Goal: Transaction & Acquisition: Book appointment/travel/reservation

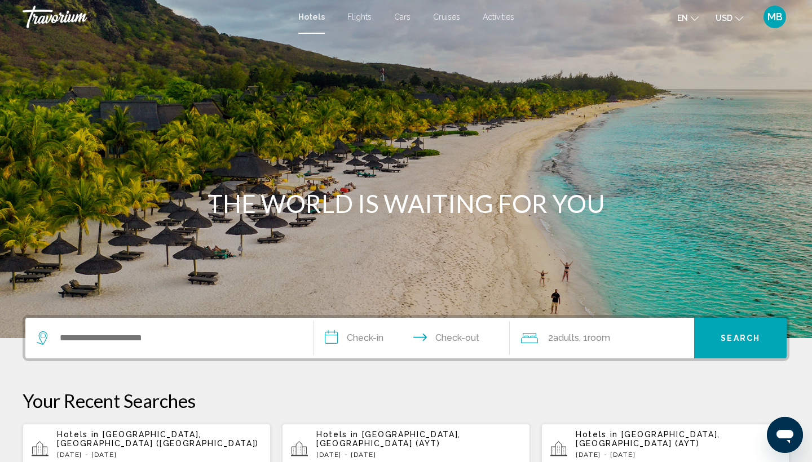
click at [773, 14] on span "MB" at bounding box center [775, 16] width 15 height 11
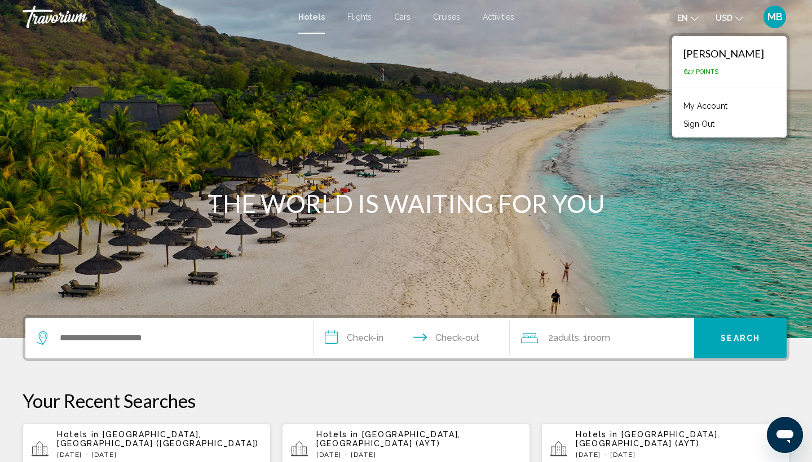
click at [773, 15] on span "MB" at bounding box center [775, 16] width 15 height 11
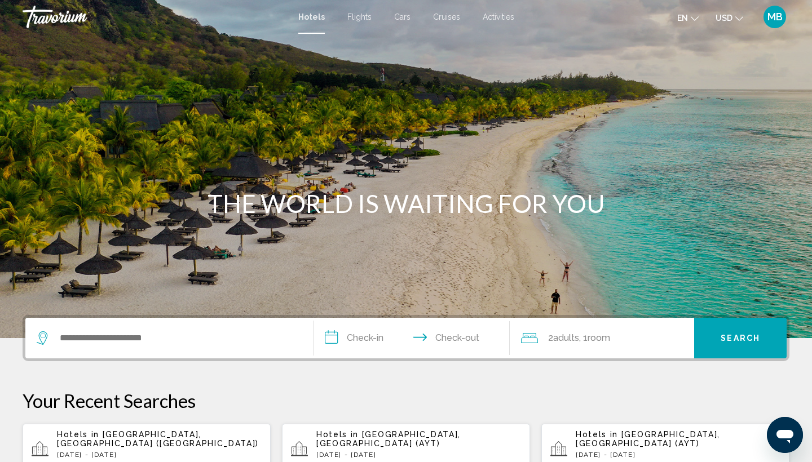
click at [502, 17] on span "Activities" at bounding box center [499, 16] width 32 height 9
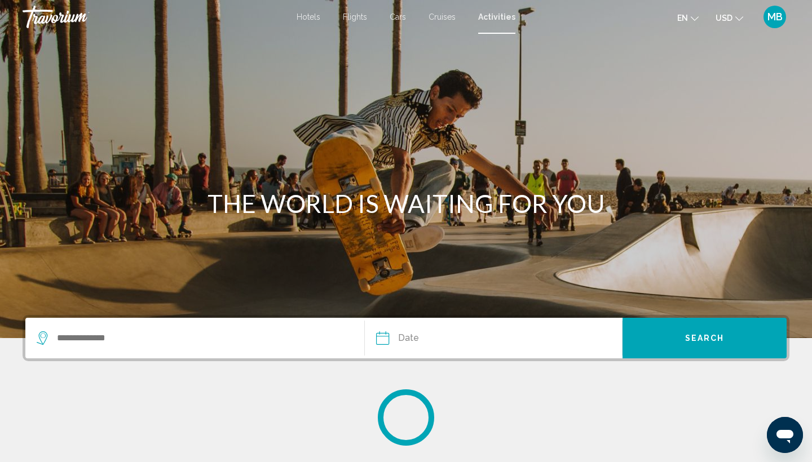
click at [307, 17] on span "Hotels" at bounding box center [309, 16] width 24 height 9
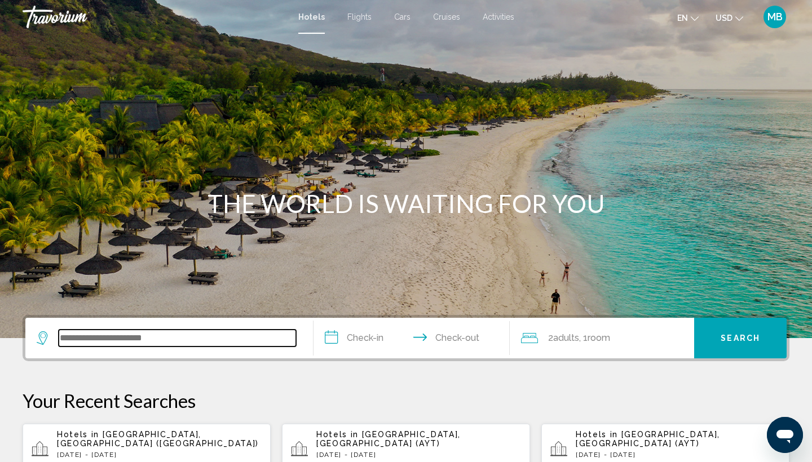
click at [163, 341] on input "Search widget" at bounding box center [177, 338] width 237 height 17
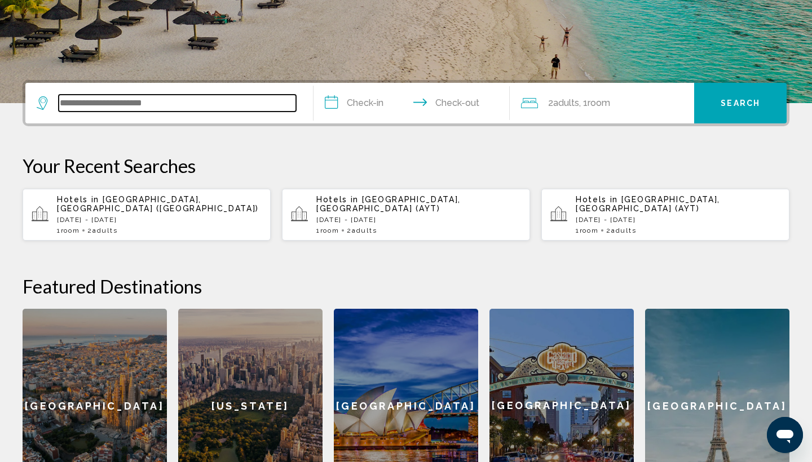
scroll to position [279, 0]
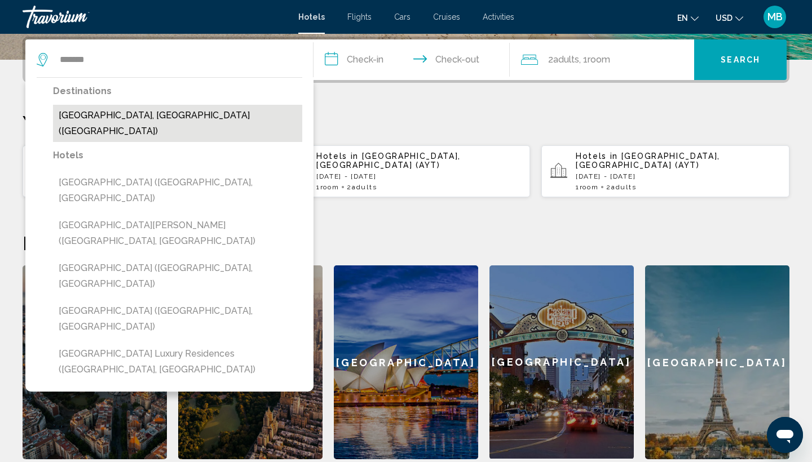
click at [83, 116] on button "[GEOGRAPHIC_DATA], [GEOGRAPHIC_DATA] ([GEOGRAPHIC_DATA])" at bounding box center [177, 123] width 249 height 37
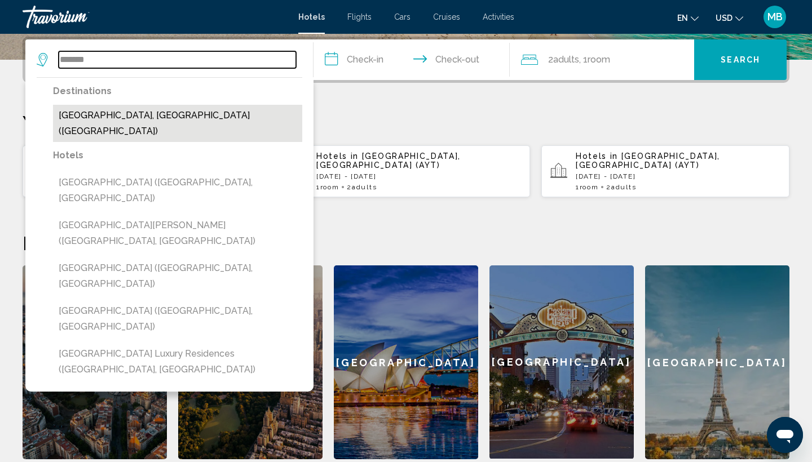
type input "**********"
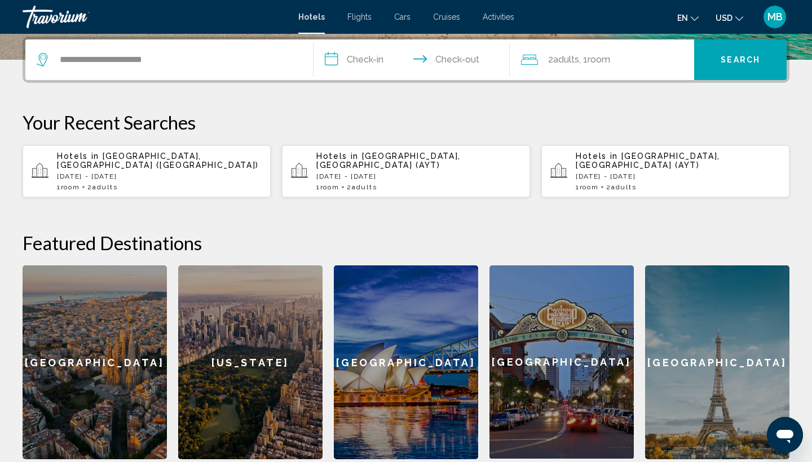
click at [355, 56] on input "**********" at bounding box center [414, 61] width 201 height 44
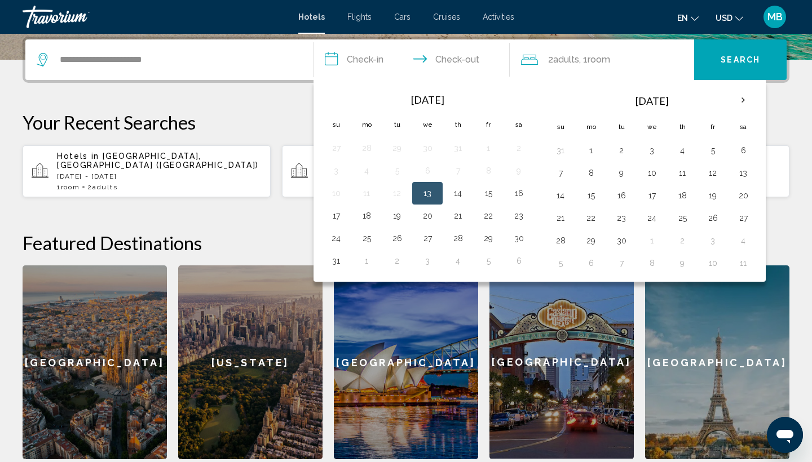
click at [430, 190] on button "13" at bounding box center [427, 194] width 18 height 16
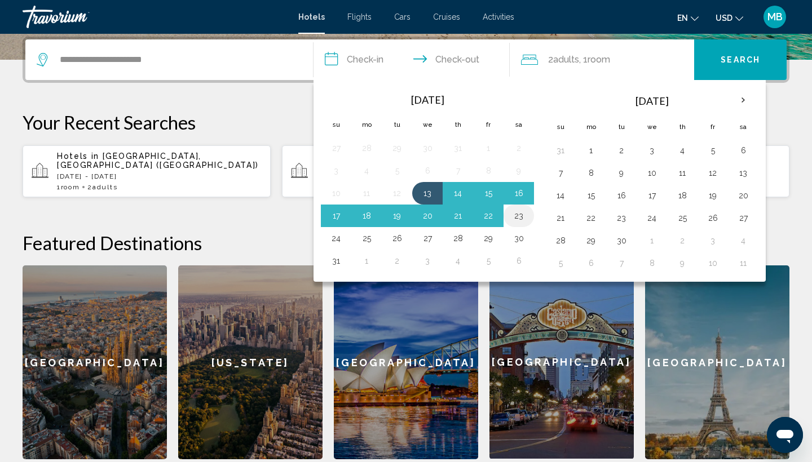
click at [522, 214] on button "23" at bounding box center [519, 216] width 18 height 16
type input "**********"
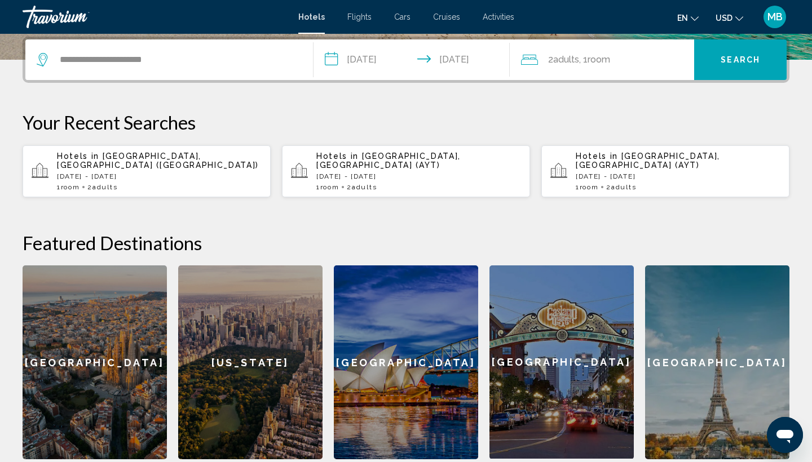
click at [751, 59] on span "Search" at bounding box center [740, 60] width 39 height 9
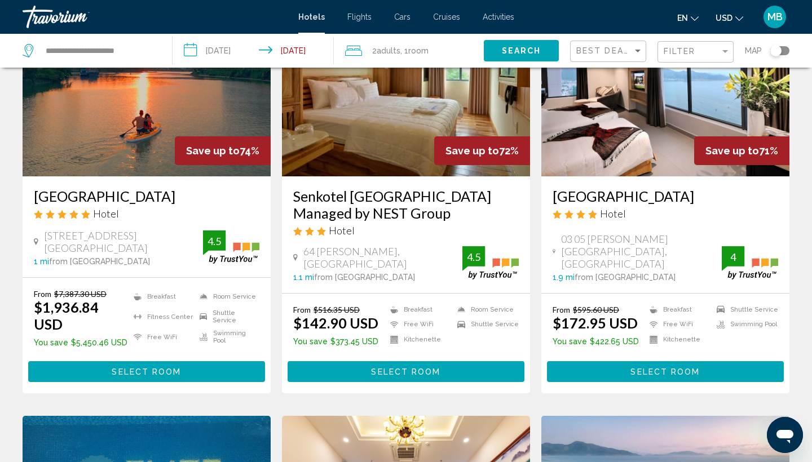
scroll to position [109, 0]
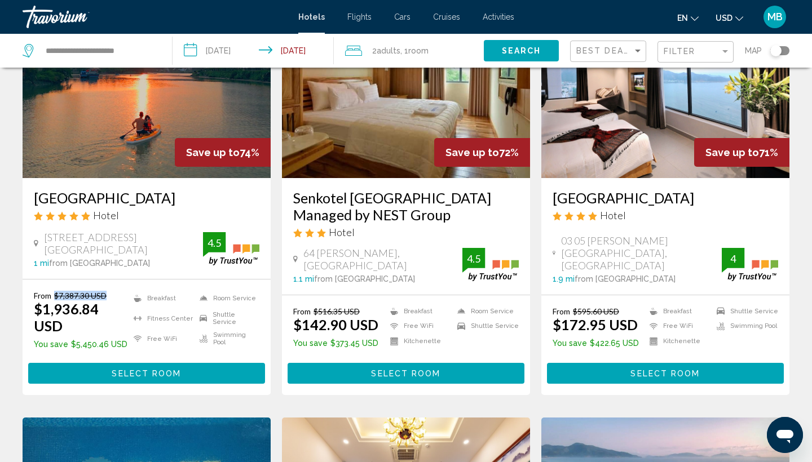
drag, startPoint x: 111, startPoint y: 310, endPoint x: 50, endPoint y: 311, distance: 60.3
click at [50, 301] on p "From $7,387.30 USD" at bounding box center [81, 296] width 94 height 10
click at [187, 206] on h3 "[GEOGRAPHIC_DATA]" at bounding box center [147, 197] width 226 height 17
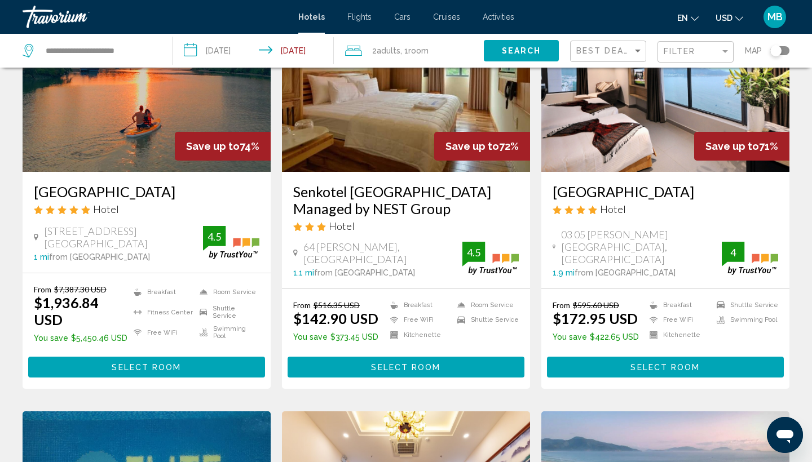
scroll to position [50, 0]
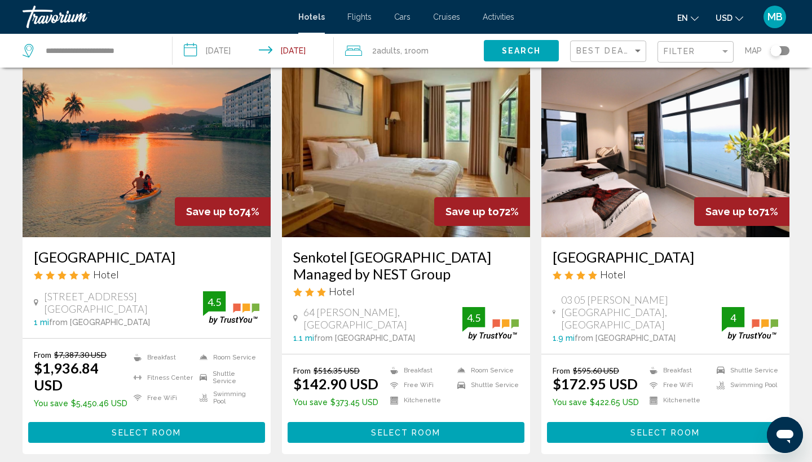
click at [778, 50] on div "Toggle map" at bounding box center [775, 50] width 11 height 11
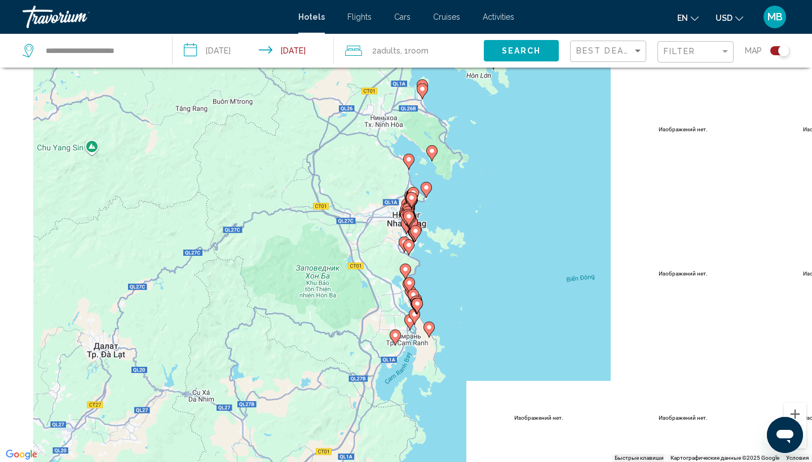
drag, startPoint x: 416, startPoint y: 316, endPoint x: 460, endPoint y: 290, distance: 51.1
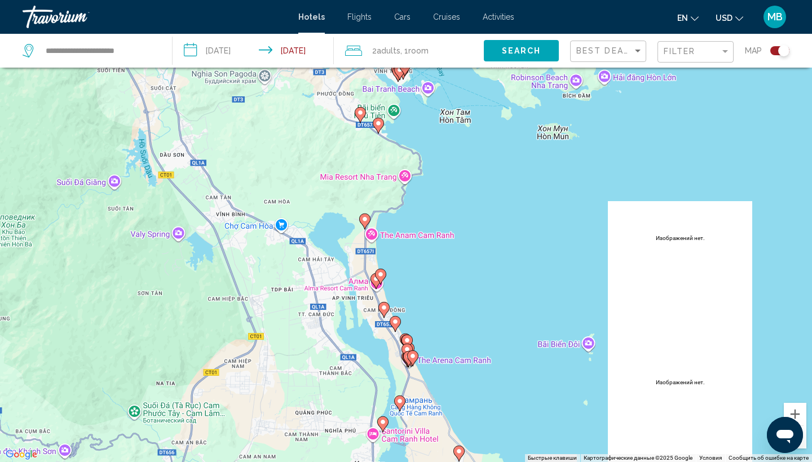
click at [781, 50] on div "Toggle map" at bounding box center [783, 50] width 11 height 11
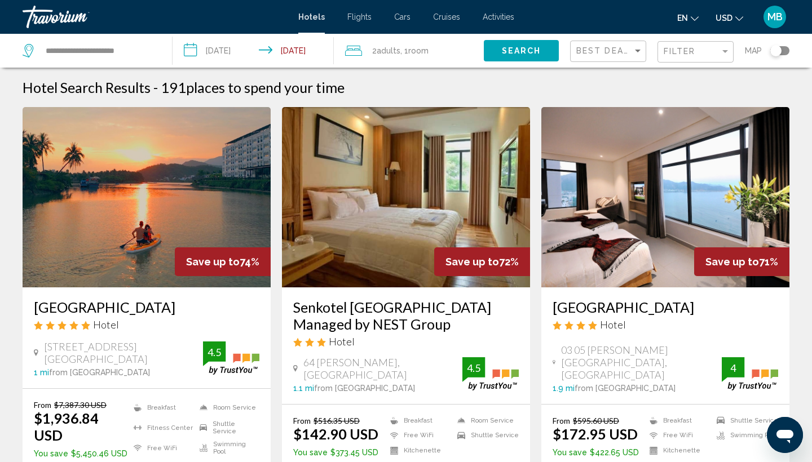
scroll to position [0, 0]
click at [776, 17] on span "MB" at bounding box center [775, 16] width 15 height 11
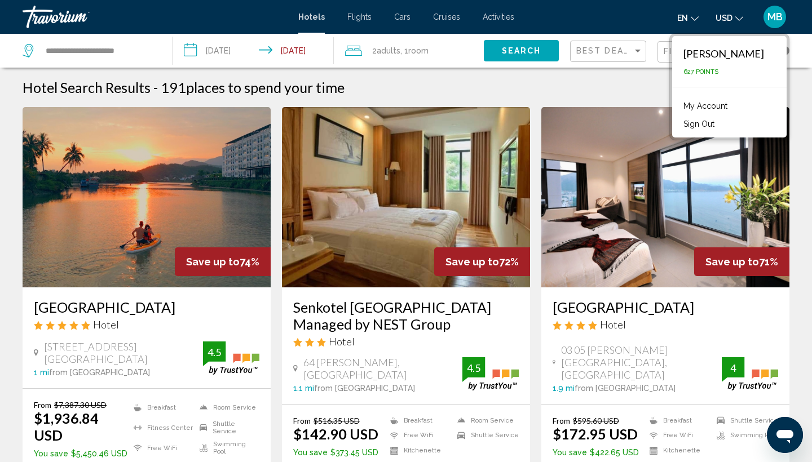
click at [695, 102] on link "My Account" at bounding box center [705, 106] width 55 height 15
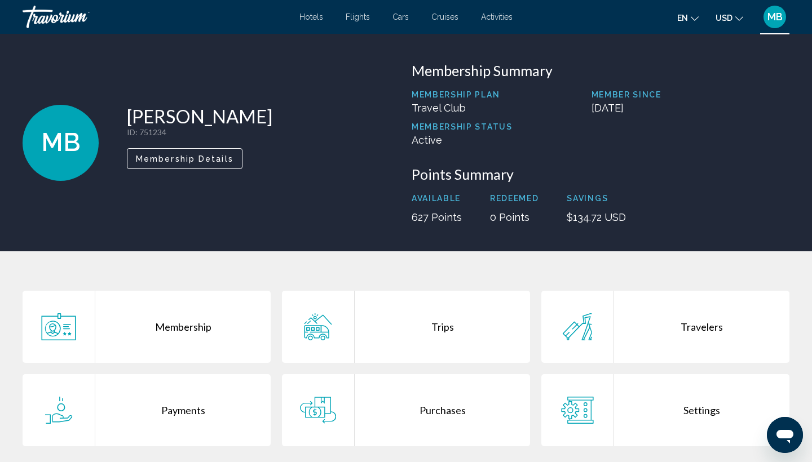
drag, startPoint x: 647, startPoint y: 214, endPoint x: 568, endPoint y: 217, distance: 78.4
click at [568, 217] on div "Available 627 Points Redeemed 0 Points Savings $134.72 USD" at bounding box center [601, 208] width 378 height 29
click at [680, 174] on h3 "Points Summary" at bounding box center [601, 174] width 378 height 17
click at [403, 337] on div "Trips" at bounding box center [442, 327] width 175 height 72
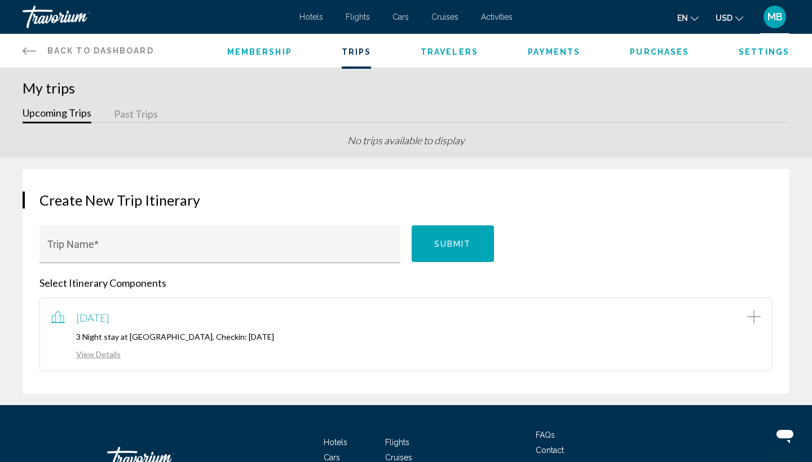
click at [96, 359] on link "View Details" at bounding box center [85, 355] width 69 height 10
click at [401, 17] on span "Cars" at bounding box center [401, 16] width 16 height 9
